Goal: Task Accomplishment & Management: Manage account settings

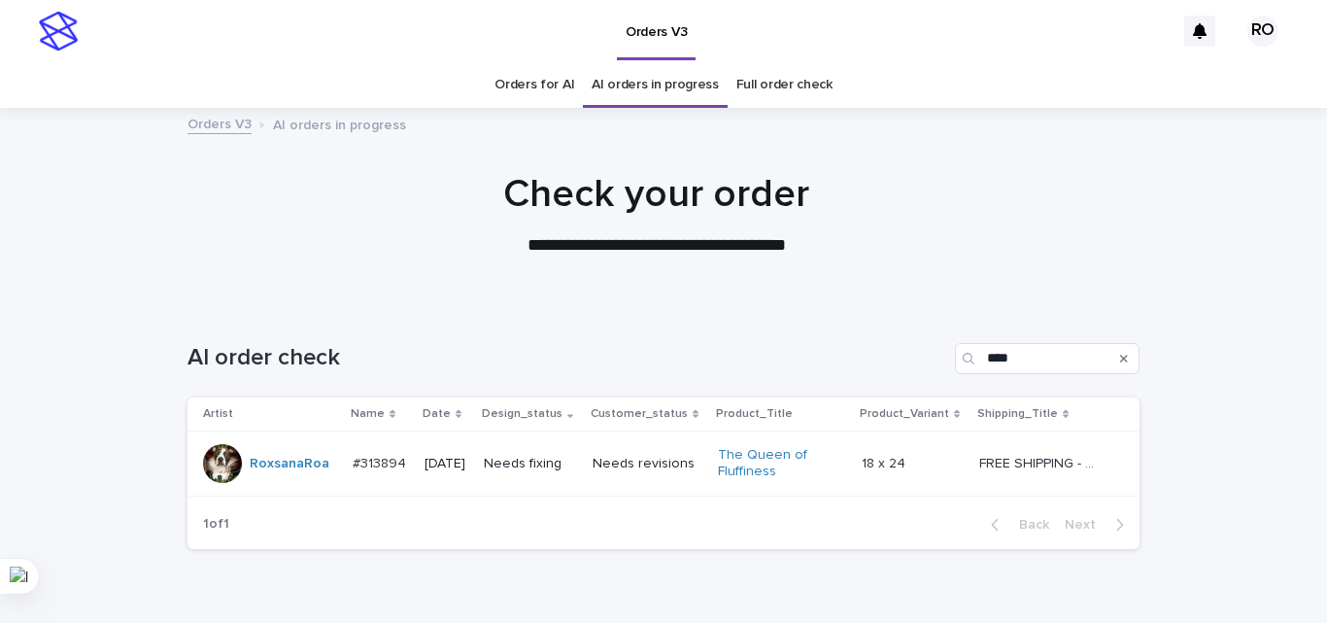
click at [541, 460] on p "Needs fixing" at bounding box center [530, 464] width 93 height 17
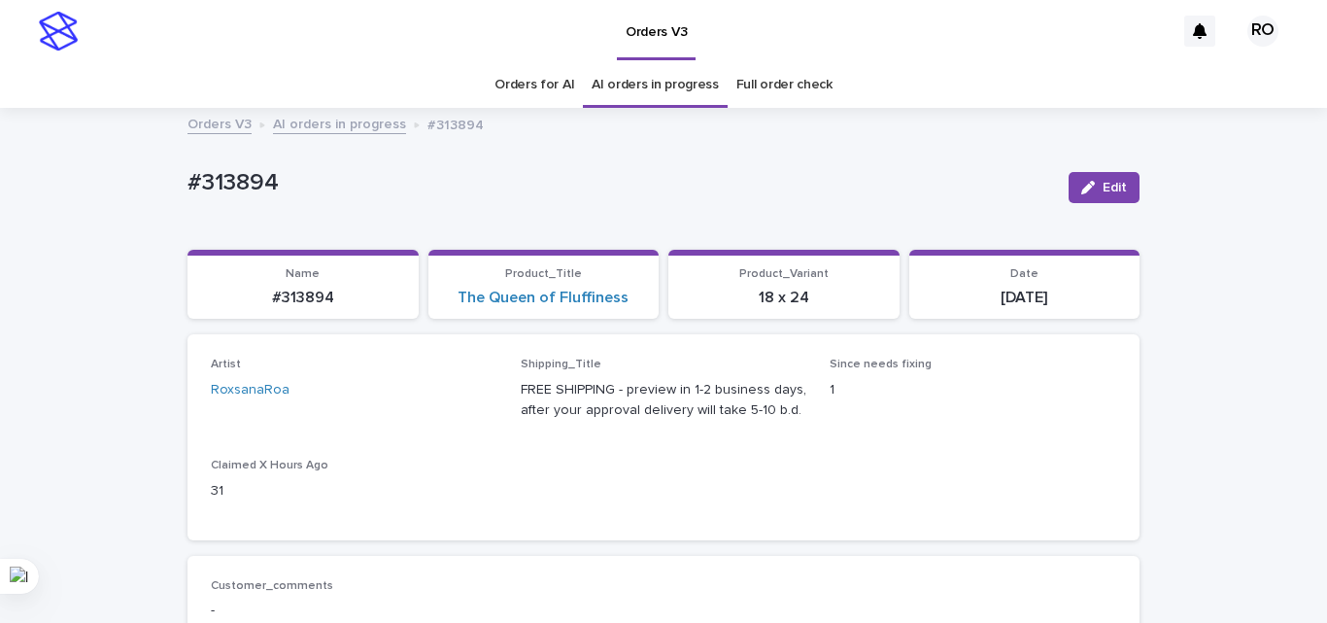
click at [712, 545] on div "Loading... Saving… Artist RoxsanaRoa Shipping_Title FREE SHIPPING - preview in …" at bounding box center [663, 444] width 952 height 221
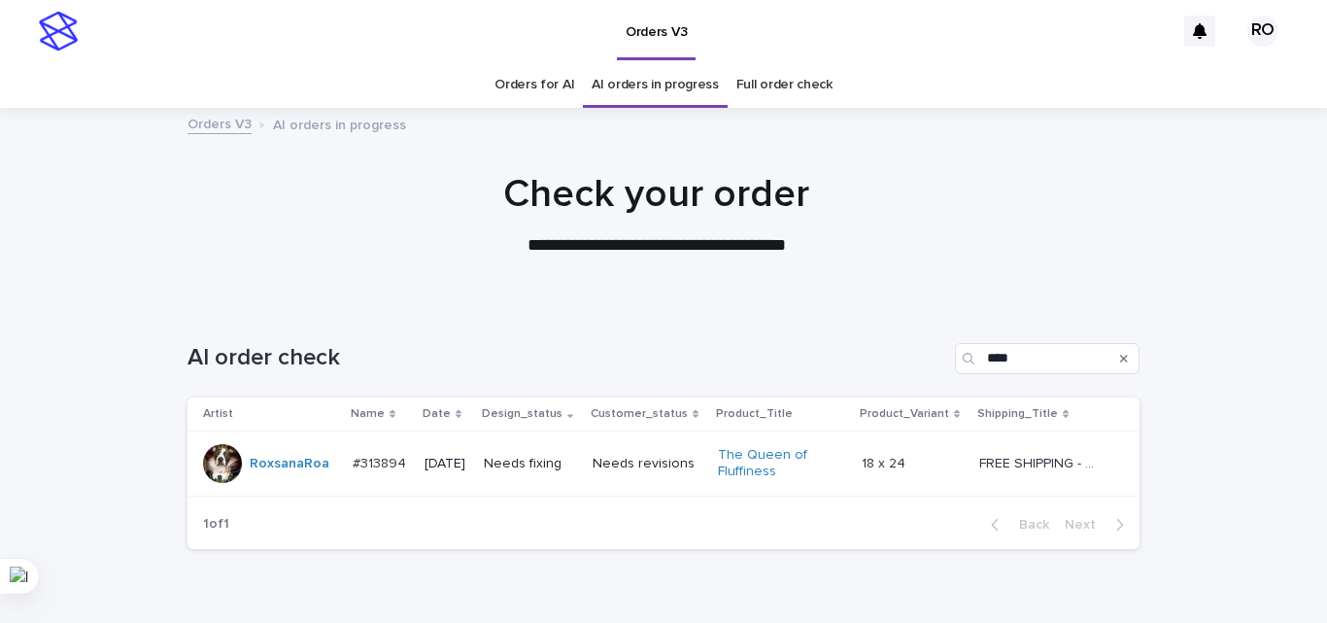
scroll to position [62, 0]
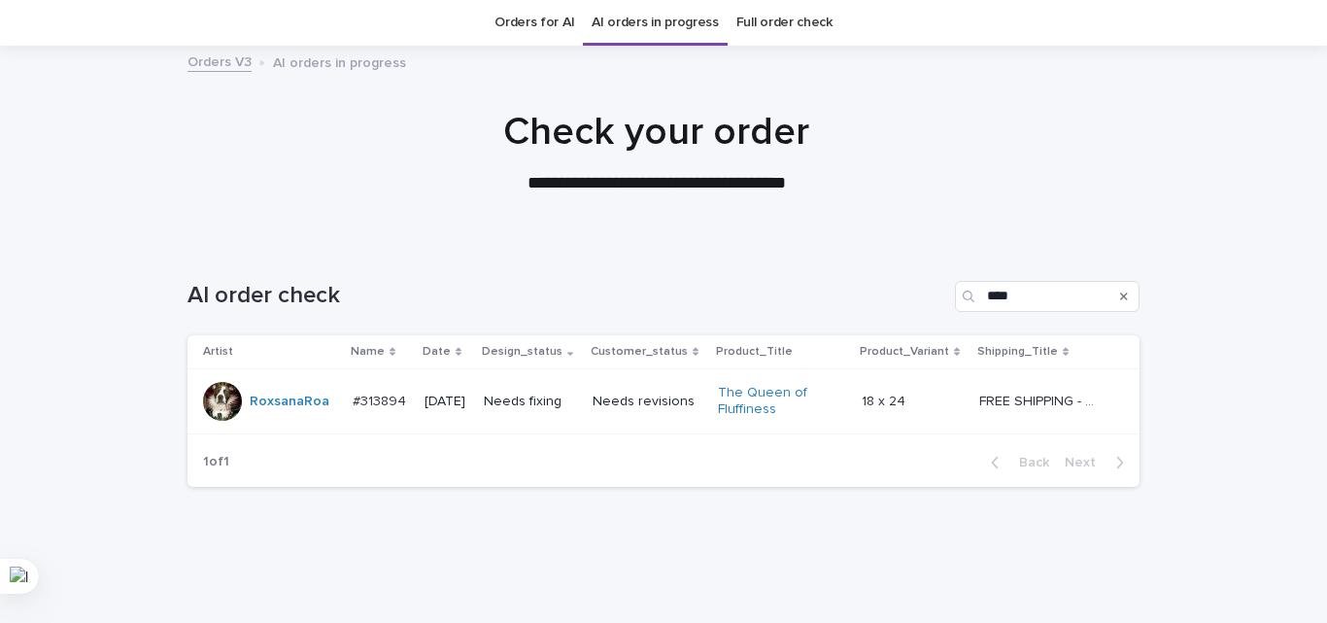
click at [468, 399] on p "[DATE]" at bounding box center [447, 401] width 44 height 17
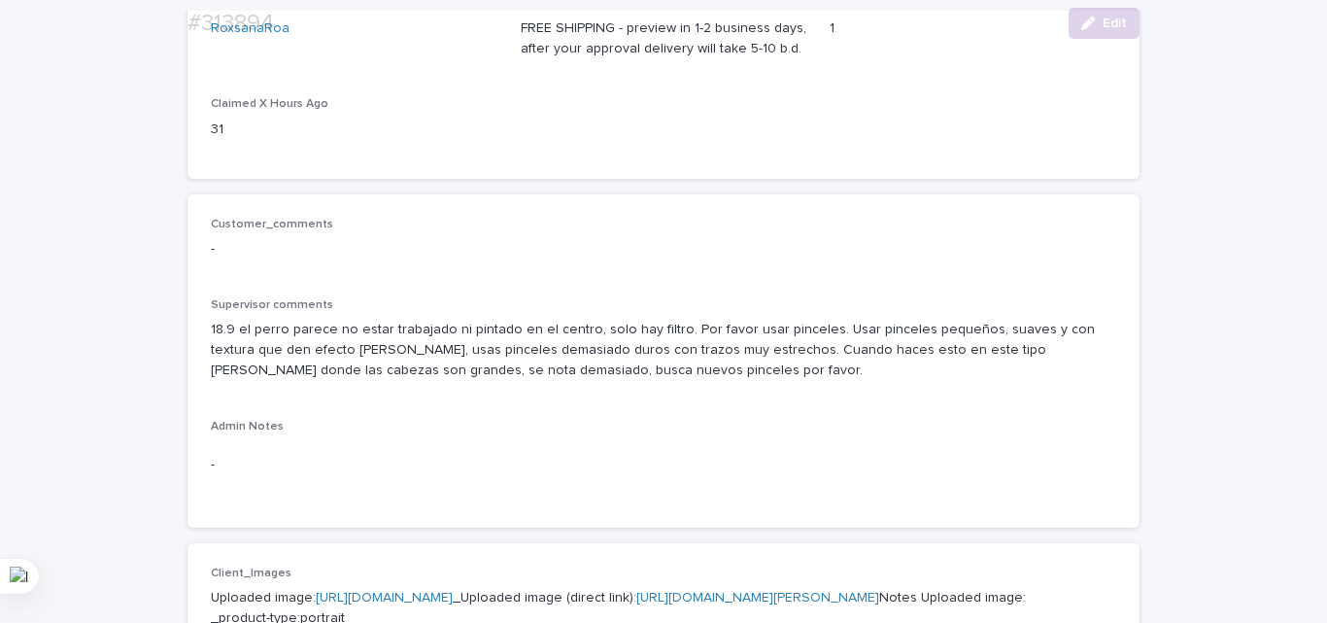
scroll to position [451, 0]
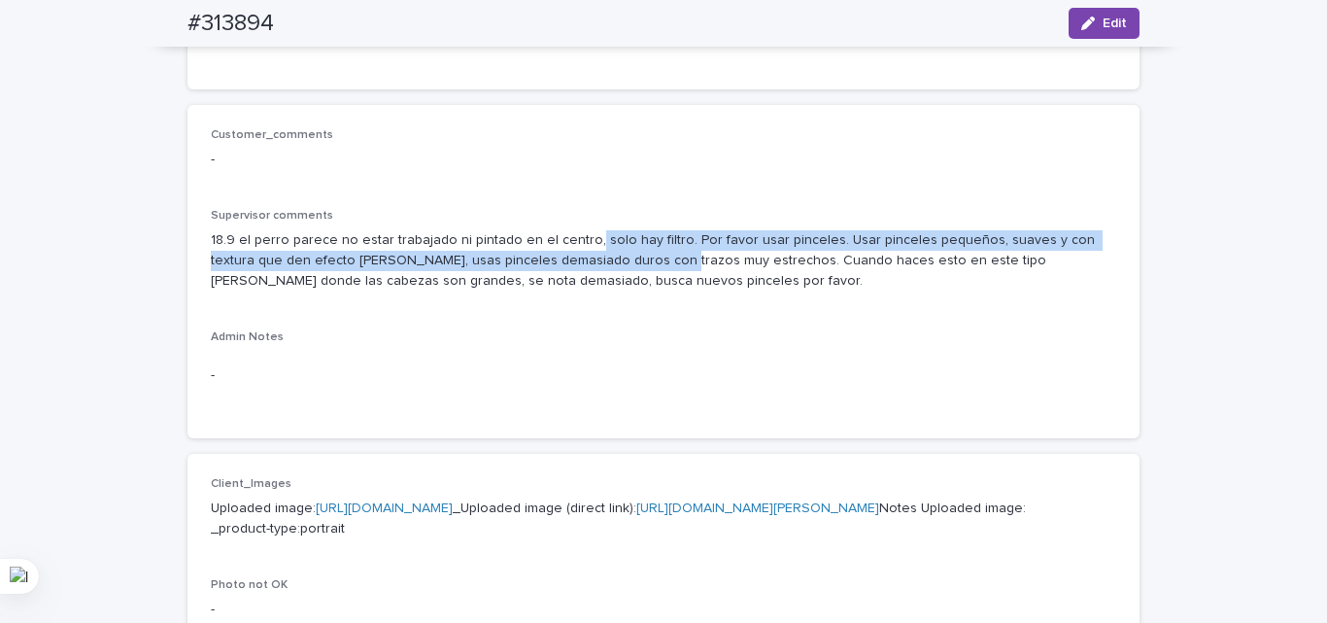
click at [569, 252] on p "18.9 el perro parece no estar trabajado ni pintado en el centro, solo hay filtr…" at bounding box center [663, 260] width 905 height 60
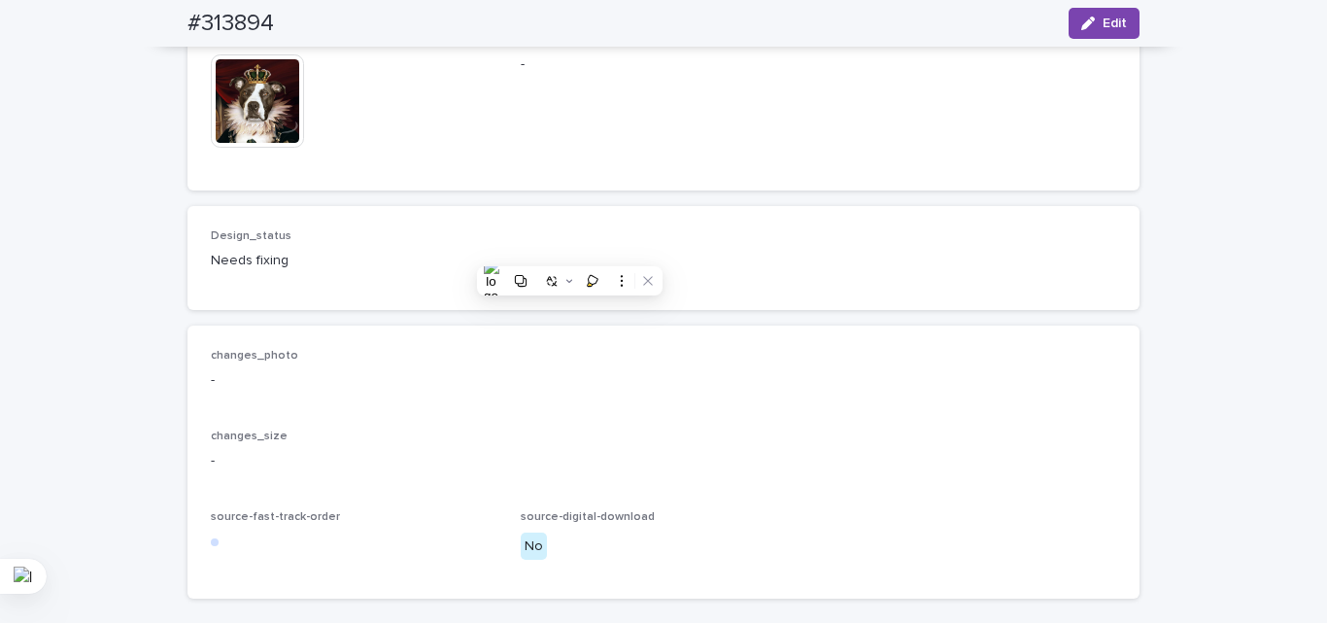
scroll to position [1325, 0]
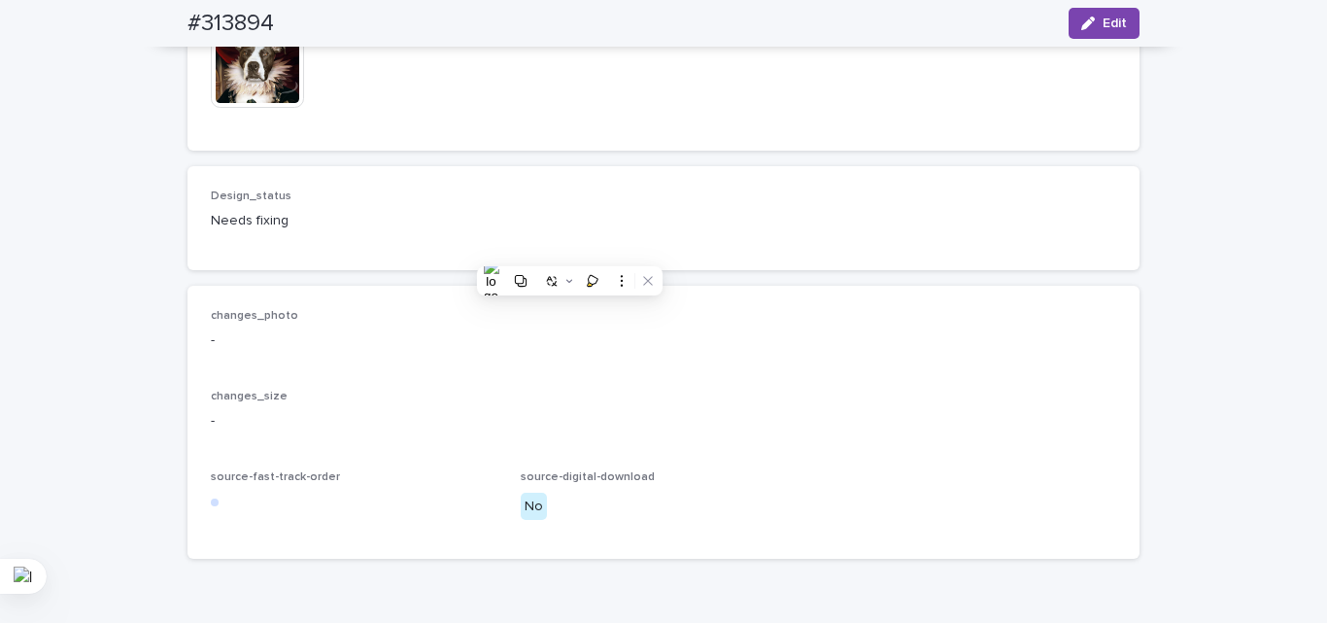
click at [533, 270] on div "Design_status Needs fixing" at bounding box center [663, 218] width 952 height 104
click at [1102, 12] on button "Edit" at bounding box center [1104, 23] width 71 height 31
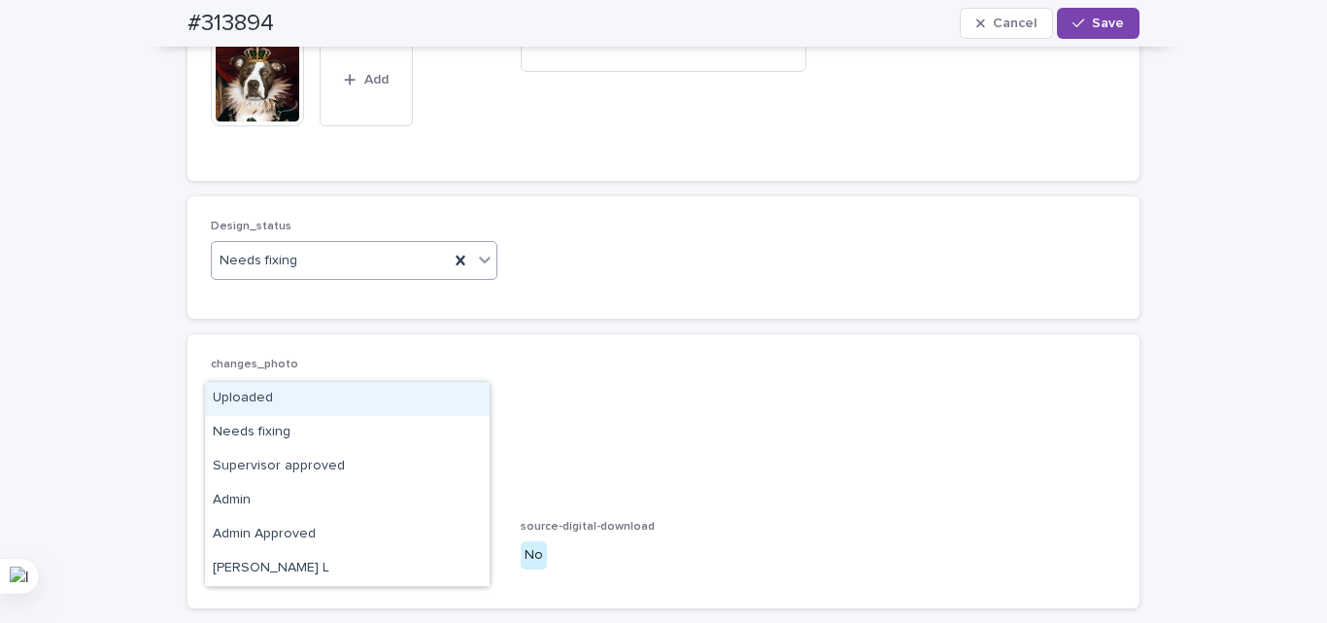
click at [249, 401] on div "Uploaded" at bounding box center [347, 399] width 285 height 34
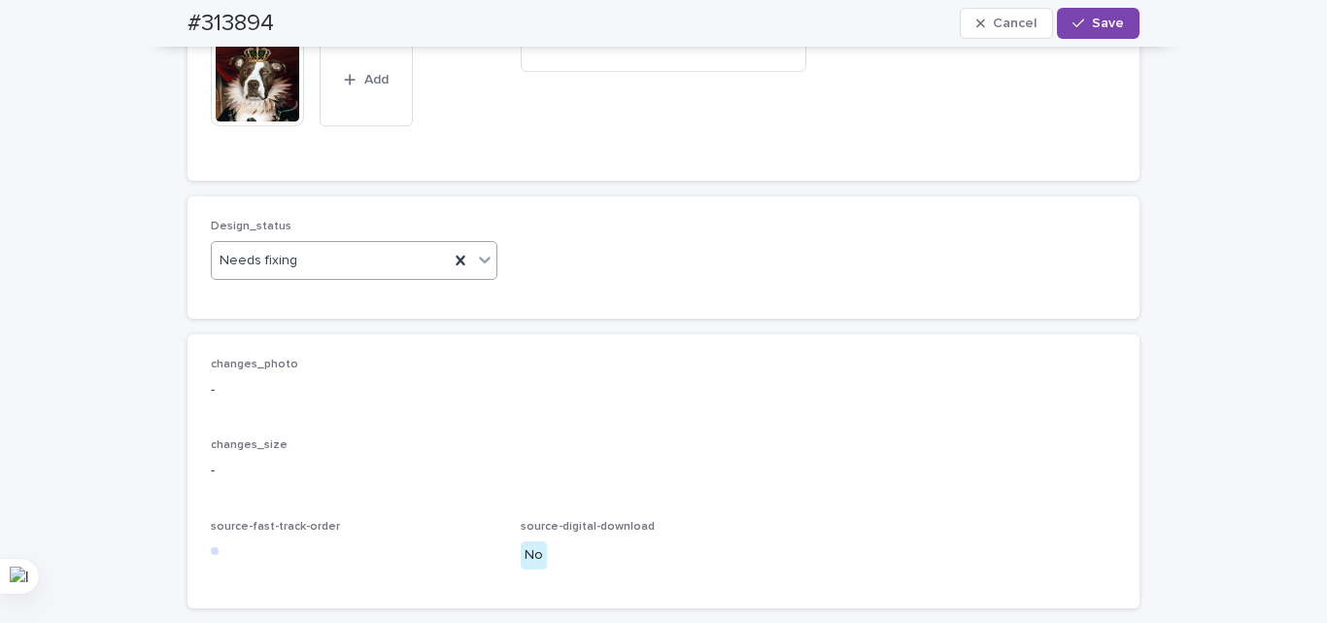
click at [327, 180] on div "Preview_customer This file cannot be opened Download File Add Digital_downloads" at bounding box center [663, 83] width 952 height 192
click at [302, 24] on p "Preview_customer" at bounding box center [354, 18] width 287 height 14
click at [299, 41] on icon at bounding box center [304, 33] width 10 height 16
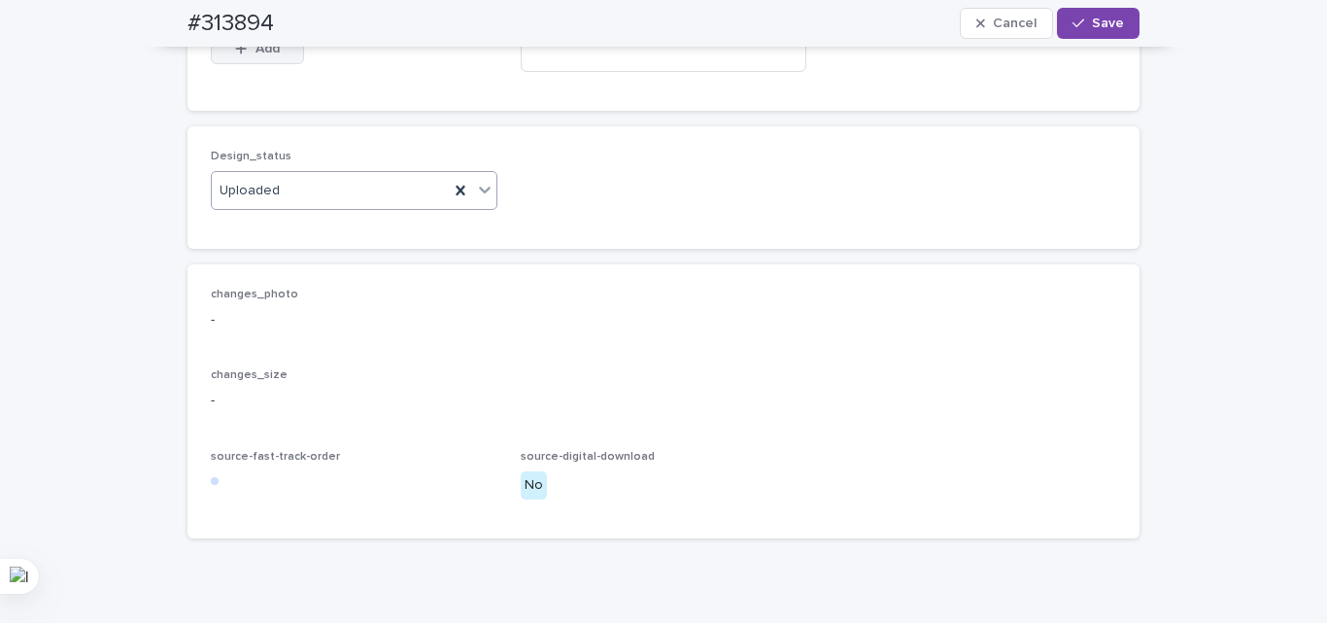
click at [244, 64] on button "Add" at bounding box center [257, 48] width 93 height 31
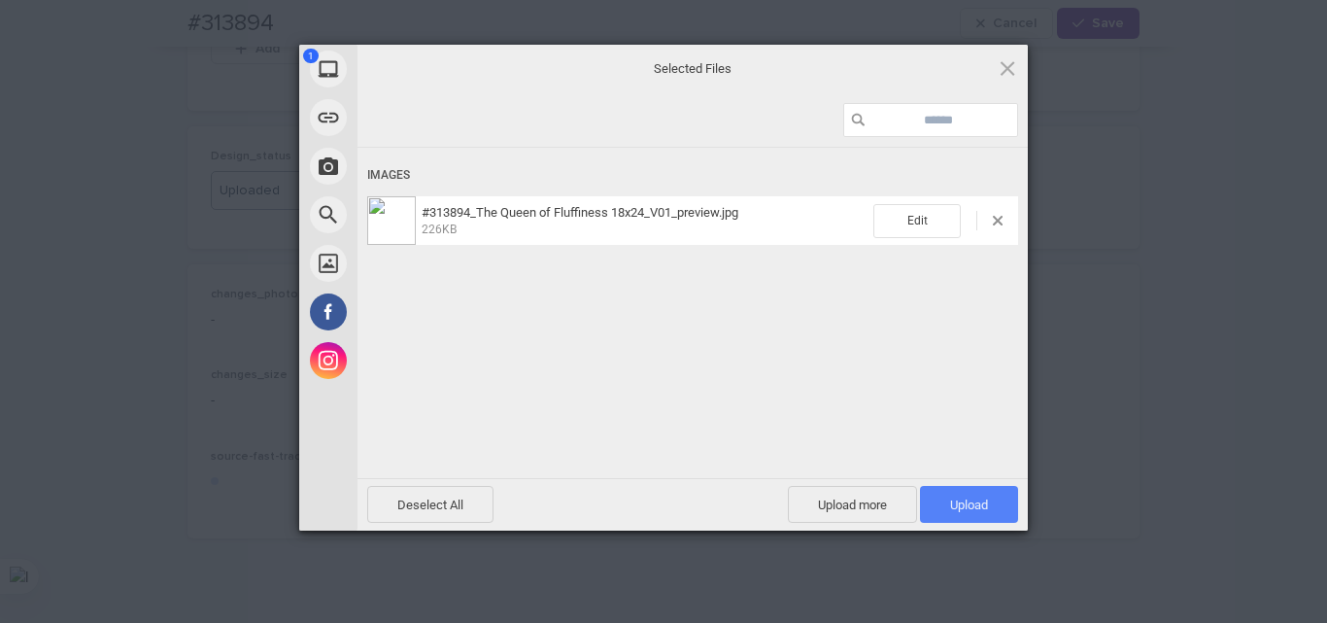
click at [954, 512] on span "Upload 1" at bounding box center [969, 504] width 98 height 37
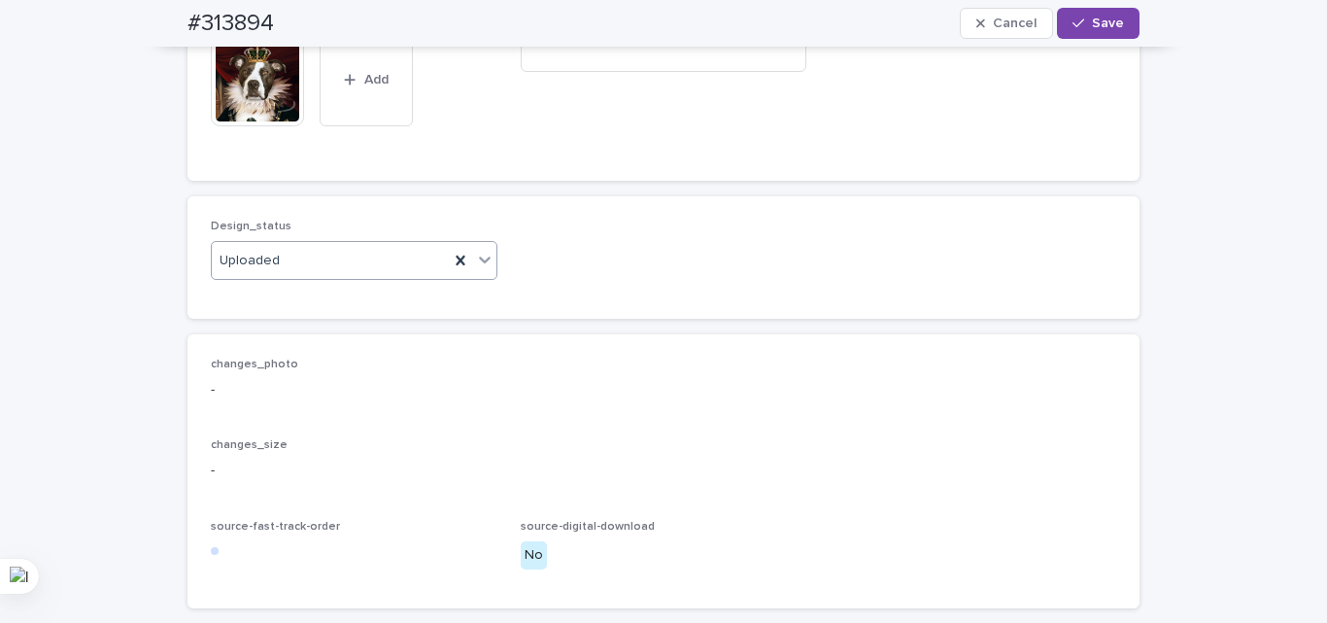
click at [255, 29] on h2 "#313894" at bounding box center [230, 24] width 86 height 28
copy h2 "313894"
click at [1101, 17] on span "Save" at bounding box center [1108, 24] width 32 height 14
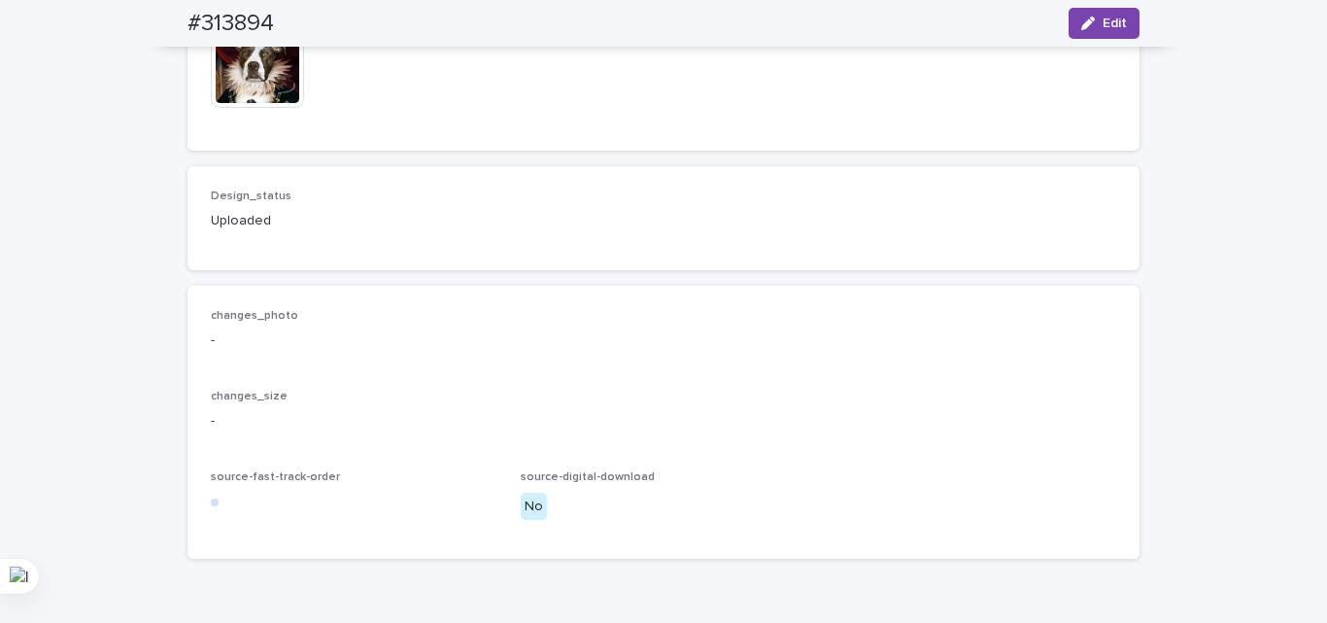
click at [526, 270] on div "Design_status Uploaded" at bounding box center [663, 218] width 952 height 104
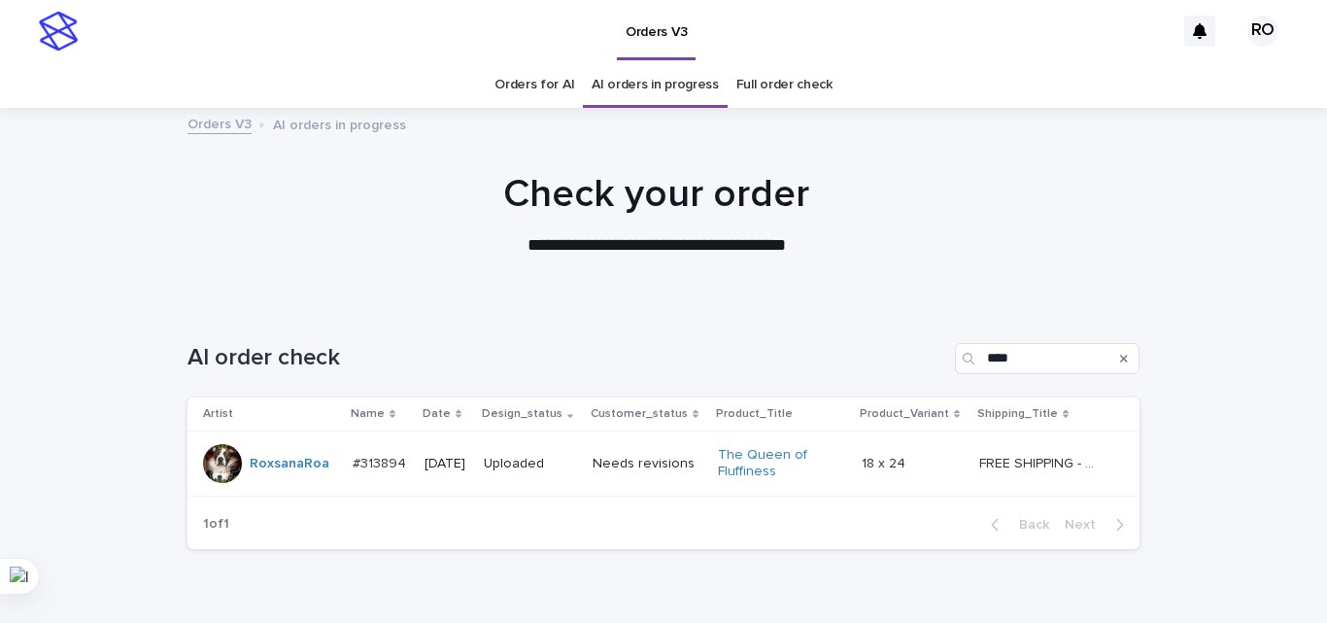
click at [392, 249] on p "**********" at bounding box center [656, 245] width 777 height 25
click at [577, 467] on p "Needs fixing" at bounding box center [530, 464] width 93 height 17
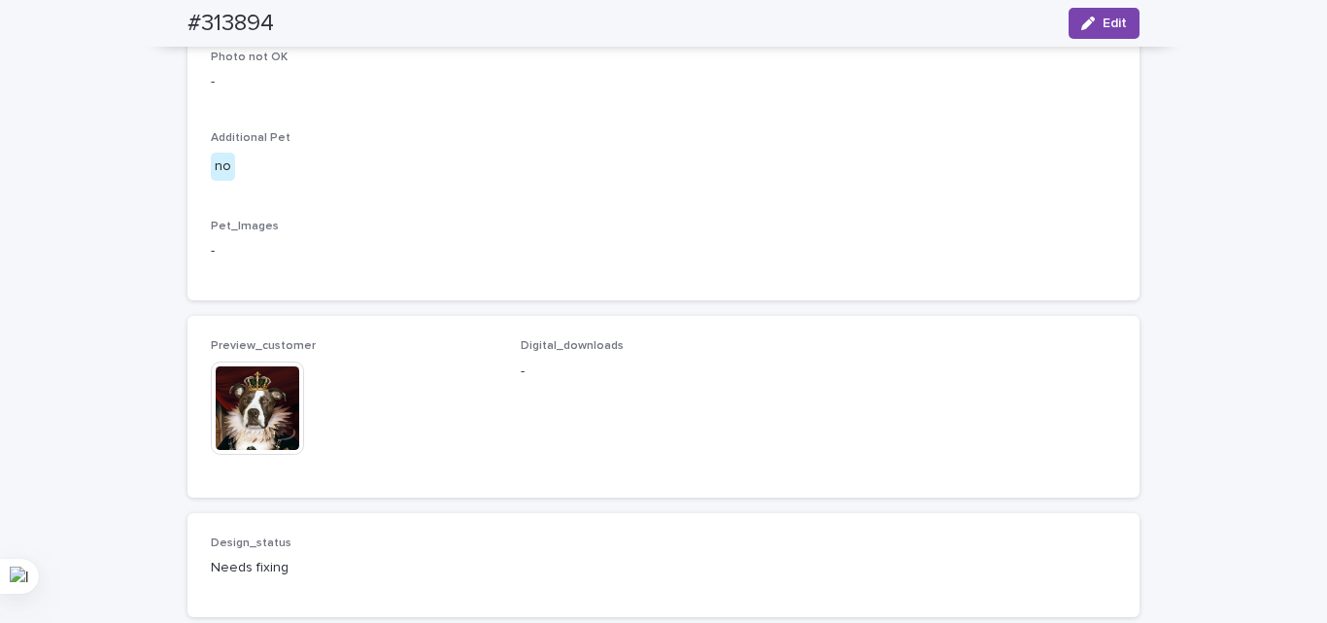
scroll to position [1166, 0]
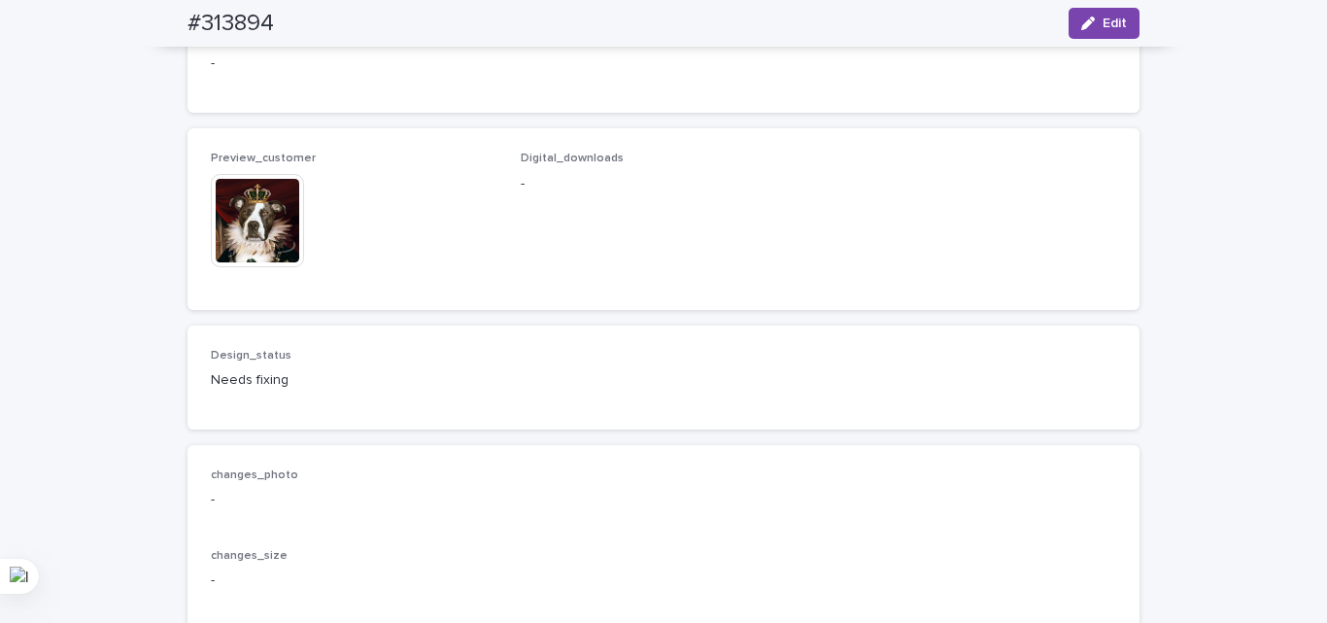
drag, startPoint x: 695, startPoint y: 302, endPoint x: 704, endPoint y: 295, distance: 11.9
click at [697, 209] on div "Digital_downloads -" at bounding box center [664, 180] width 287 height 57
click at [1103, 15] on button "Edit" at bounding box center [1104, 23] width 71 height 31
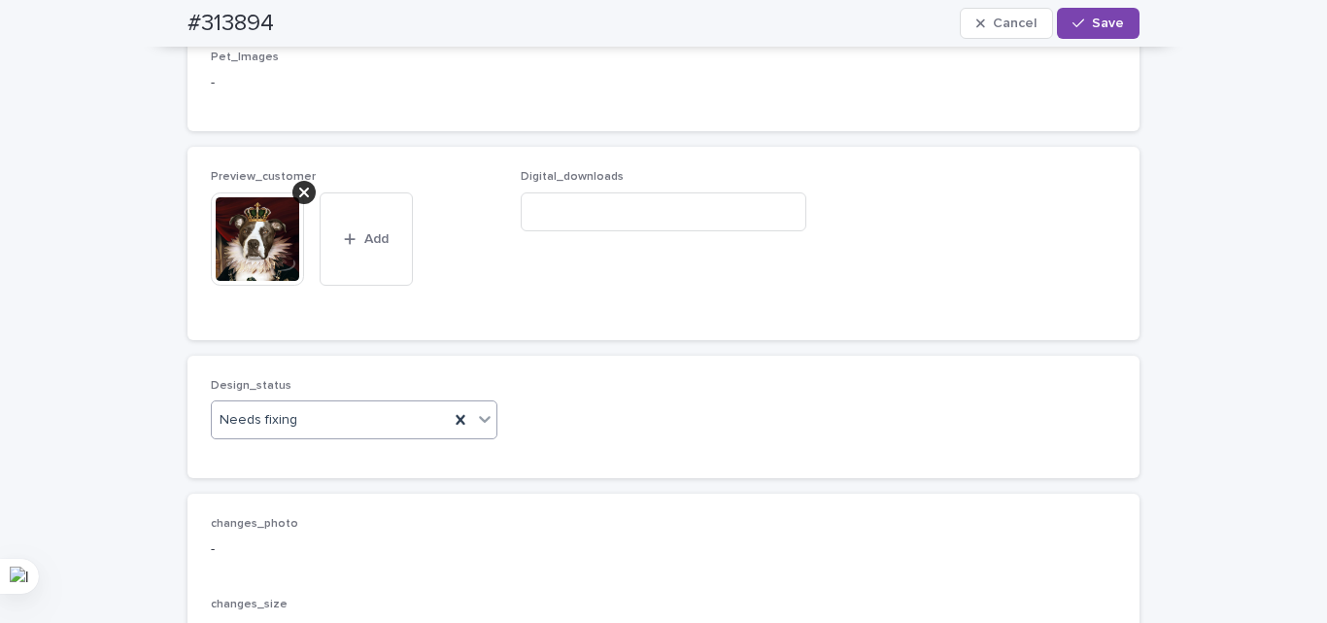
click at [309, 436] on div "Needs fixing" at bounding box center [330, 420] width 237 height 32
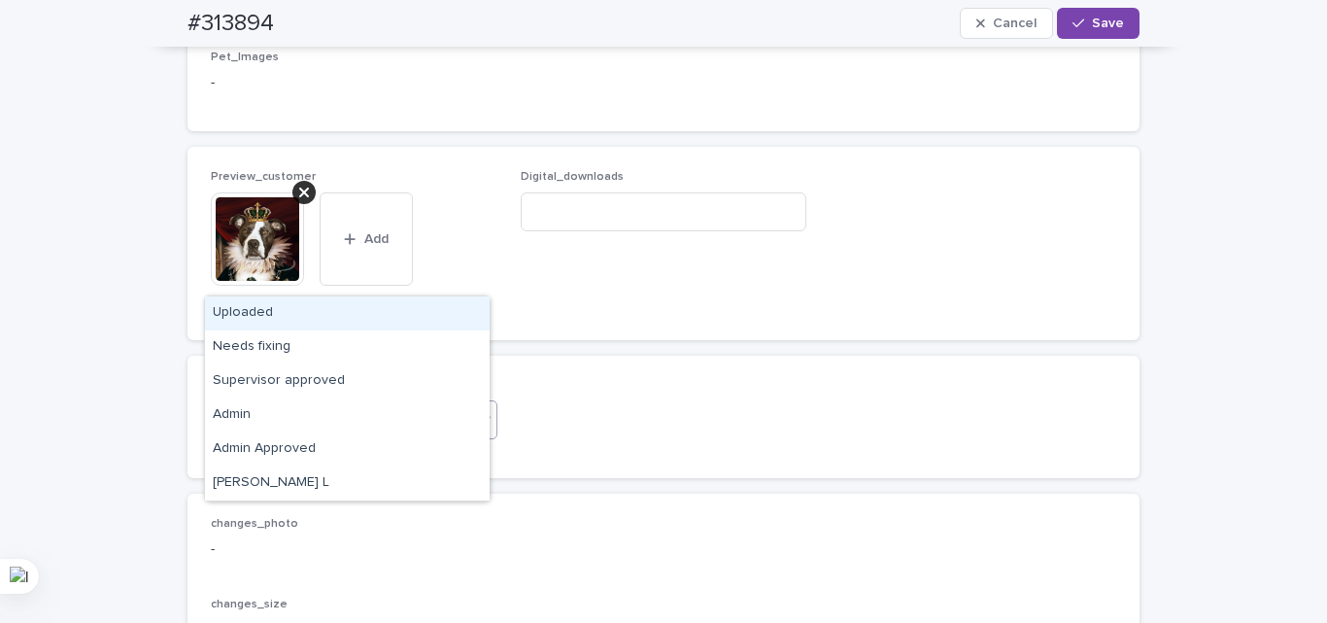
click at [314, 315] on div "Uploaded" at bounding box center [347, 313] width 285 height 34
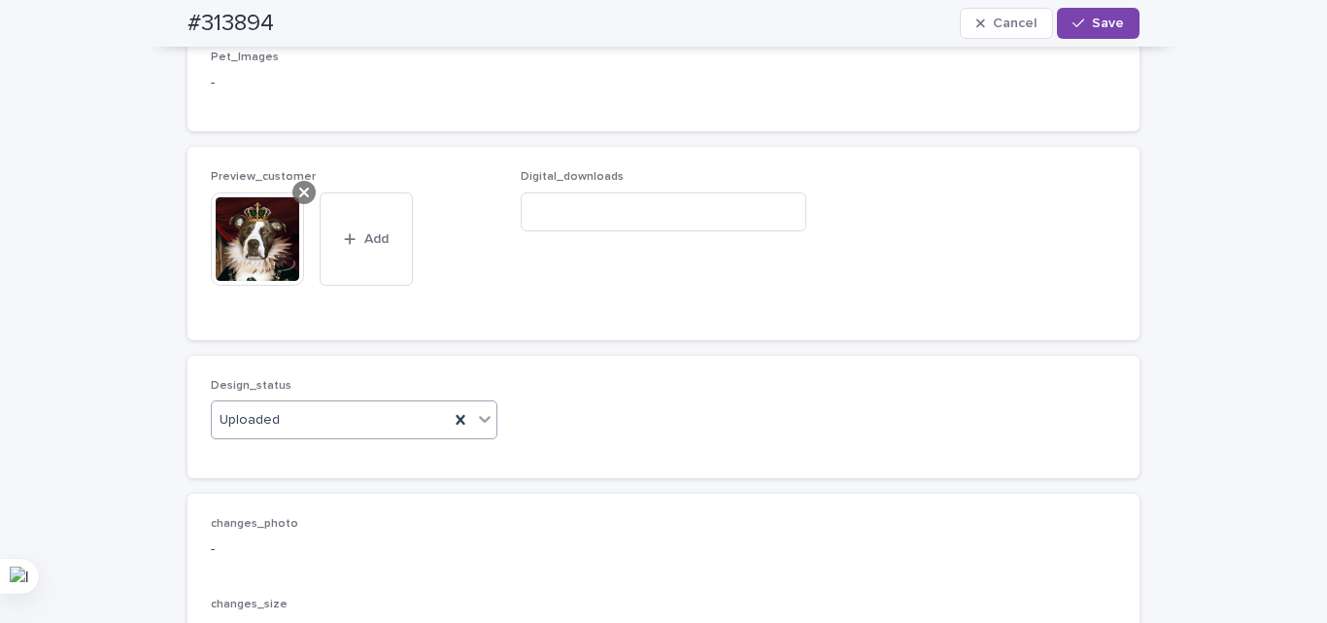
click at [292, 204] on div at bounding box center [303, 192] width 23 height 23
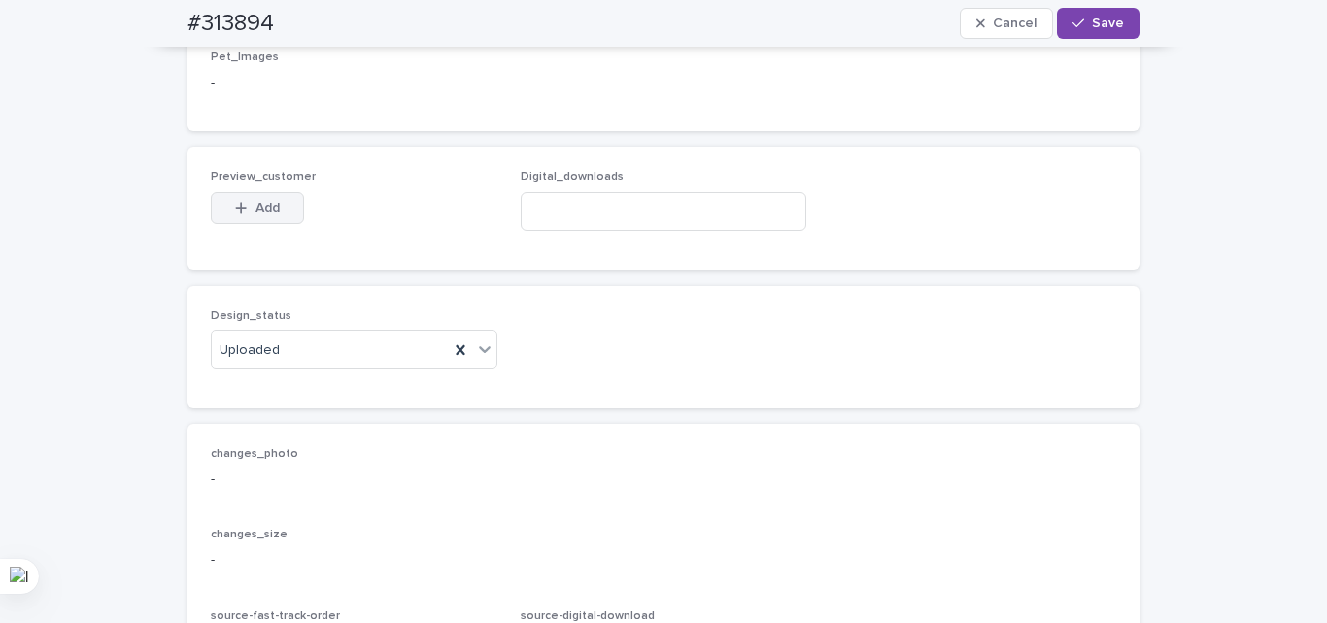
click at [251, 223] on button "Add" at bounding box center [257, 207] width 93 height 31
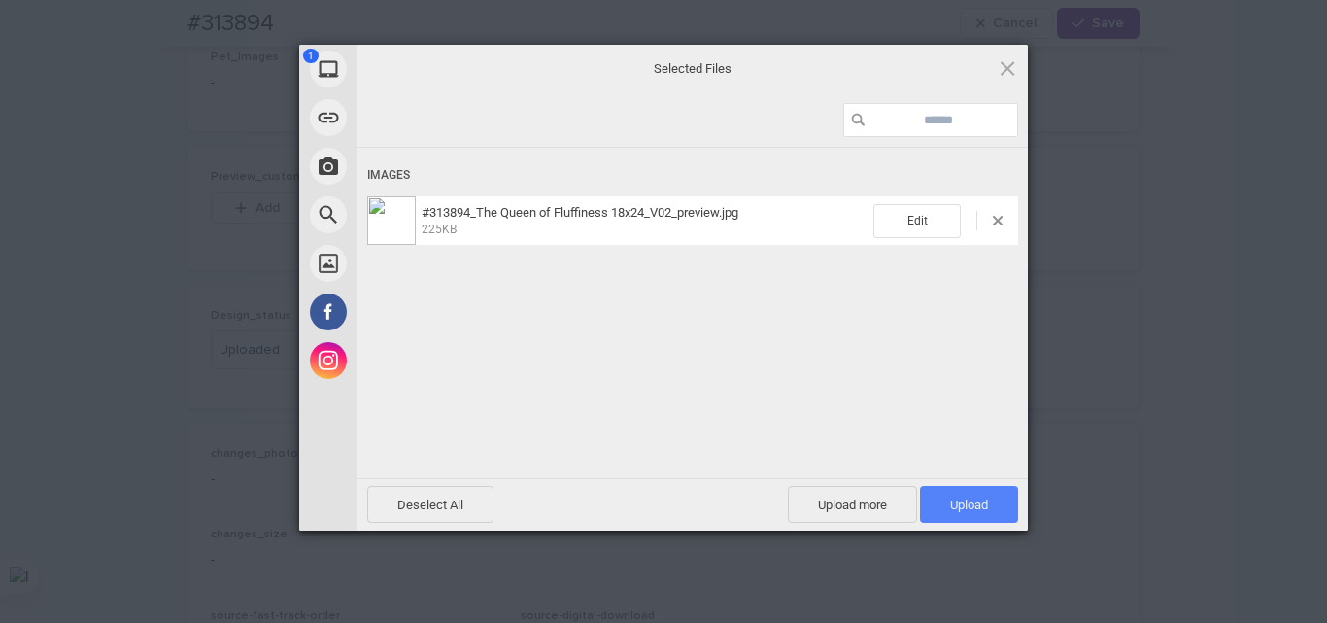
click at [956, 502] on span "Upload 1" at bounding box center [969, 504] width 38 height 15
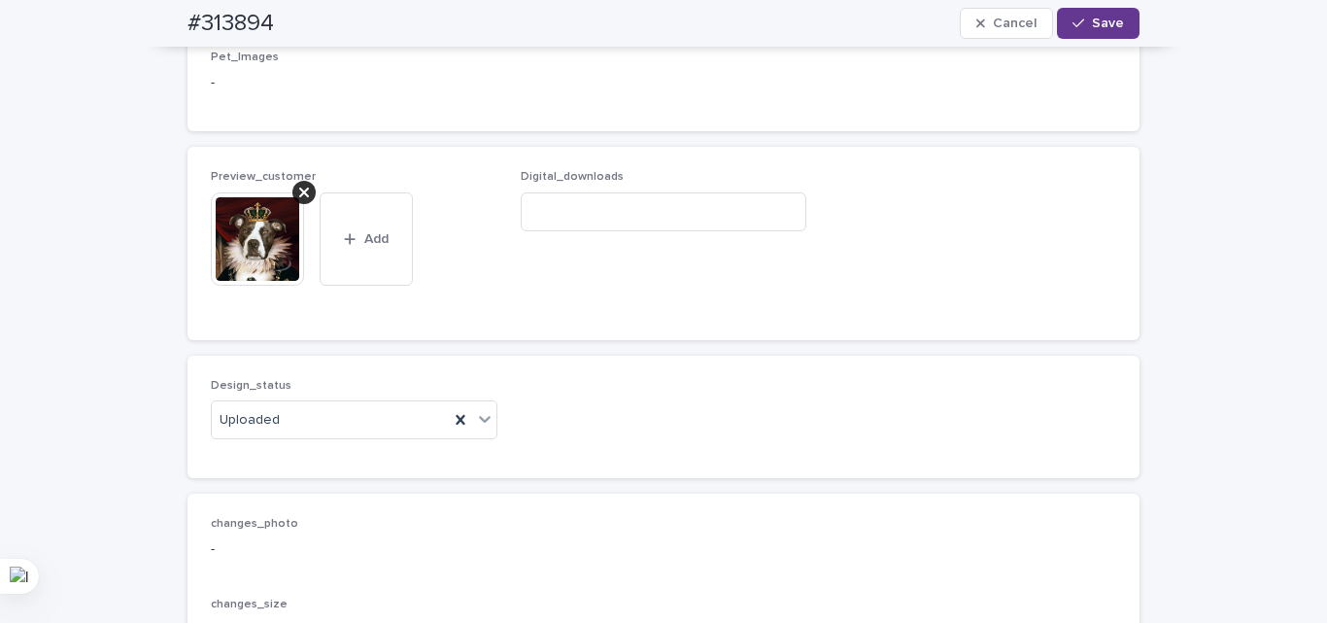
click at [1093, 31] on button "Save" at bounding box center [1098, 23] width 83 height 31
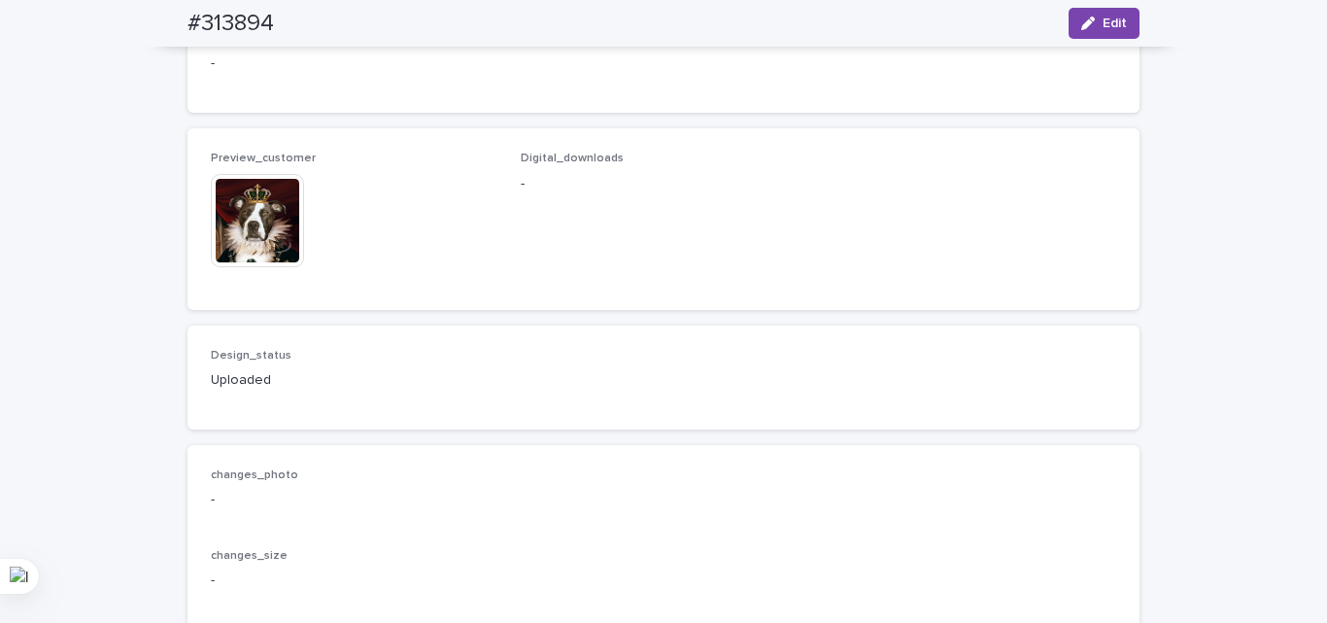
click at [563, 426] on div "Design_status Uploaded" at bounding box center [663, 377] width 952 height 104
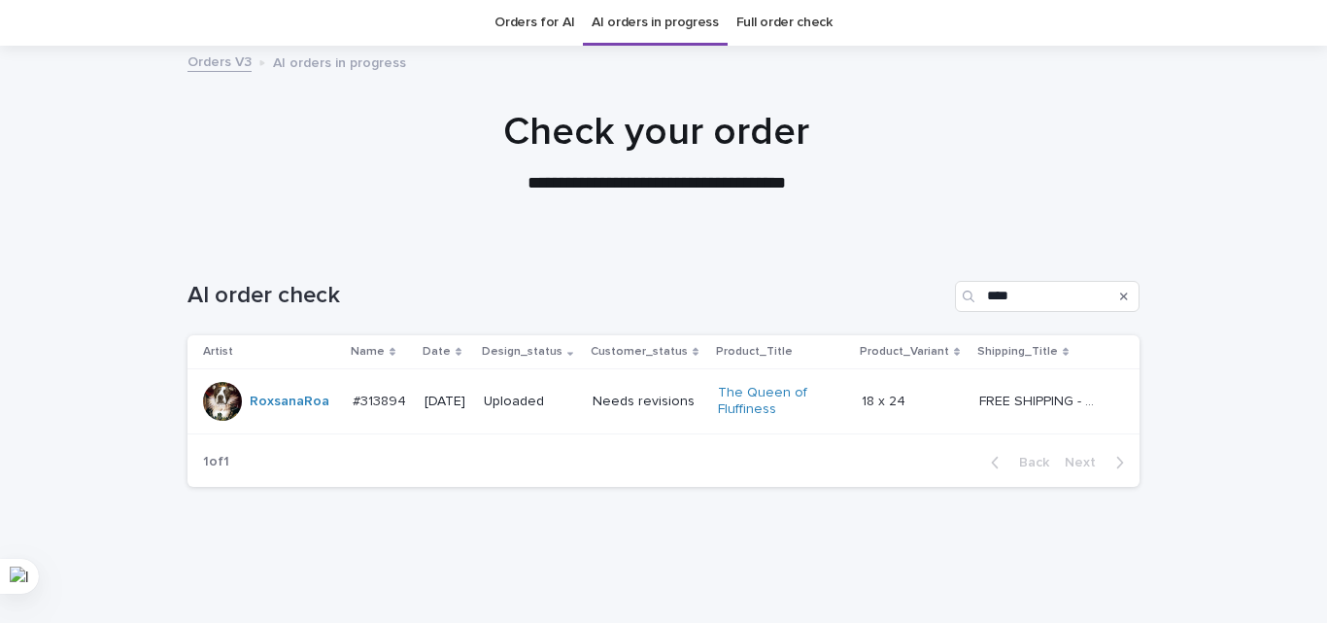
scroll to position [94, 0]
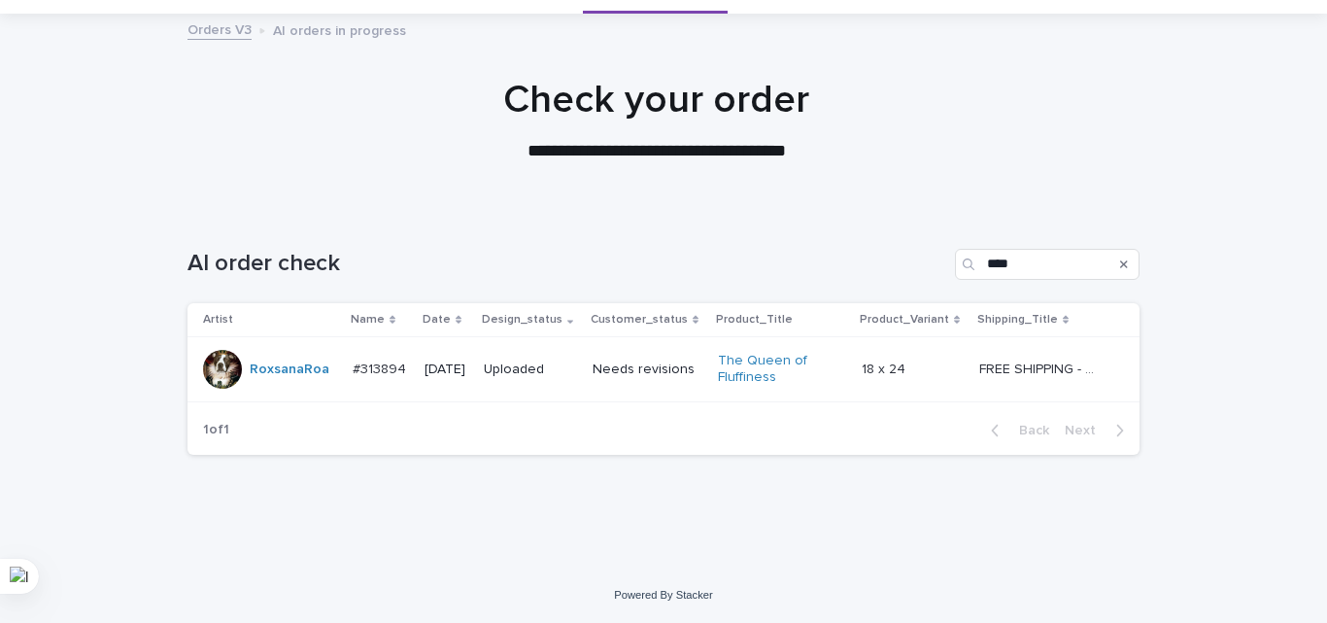
click at [650, 279] on div "AI order check ****" at bounding box center [663, 264] width 952 height 31
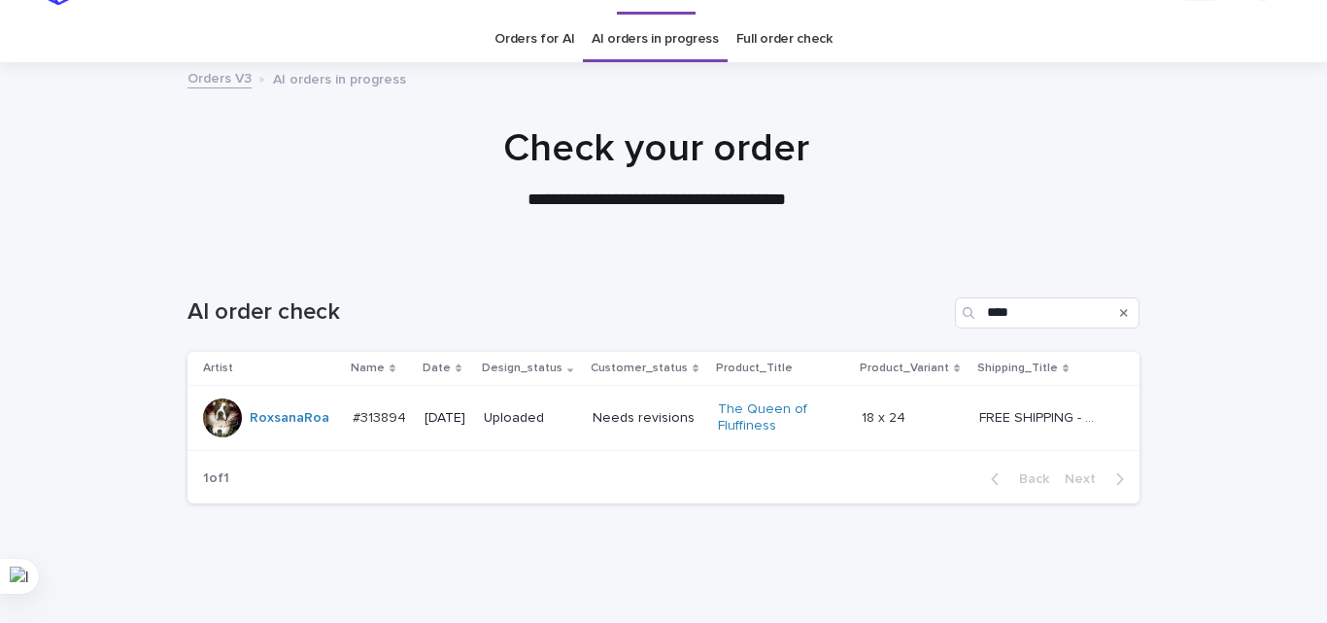
scroll to position [0, 0]
